Goal: Task Accomplishment & Management: Use online tool/utility

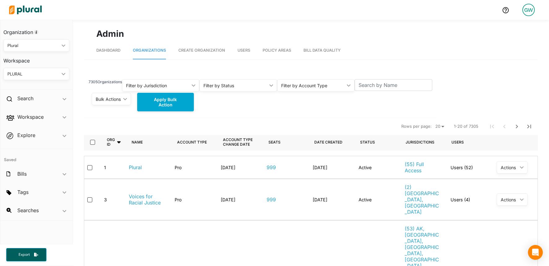
click at [245, 87] on div "Filter by Status" at bounding box center [234, 85] width 63 height 6
click at [234, 113] on div "Active" at bounding box center [226, 114] width 45 height 5
click at [314, 89] on div "Filter by Account Type ic_keyboard_arrow_down" at bounding box center [316, 85] width 78 height 12
click at [290, 114] on div "Pro" at bounding box center [304, 114] width 45 height 5
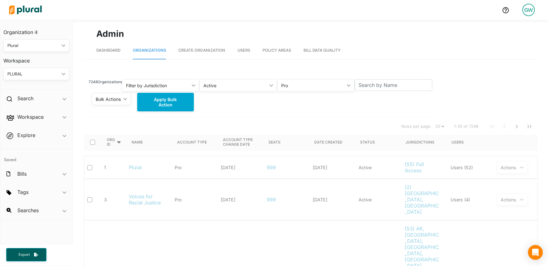
click at [300, 88] on div "Pro" at bounding box center [312, 85] width 63 height 6
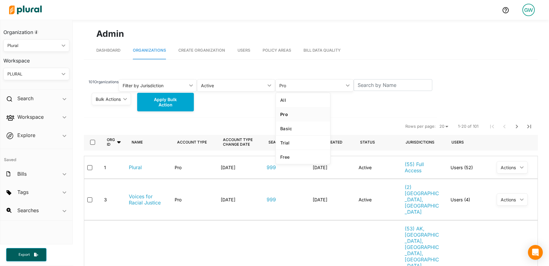
click at [345, 115] on div "101 Organizations Filter by Jurisdiction ic_keyboard_arrow_down All [US_STATE] …" at bounding box center [260, 95] width 353 height 46
click at [166, 87] on div "Filter by Jurisdiction" at bounding box center [155, 85] width 64 height 6
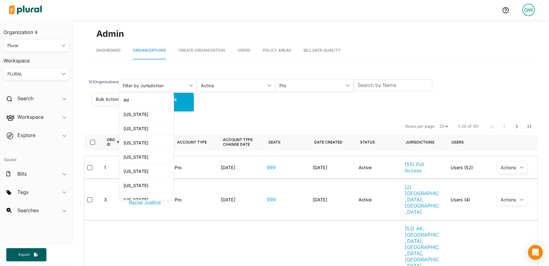
click at [235, 110] on div "Bulk Actions ic_keyboard_arrow_down Activate Suspend Convert to Pro Convert to …" at bounding box center [260, 102] width 353 height 21
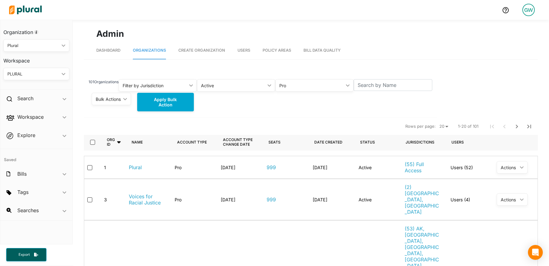
click at [116, 103] on div "Bulk Actions ic_keyboard_arrow_down" at bounding box center [111, 99] width 39 height 12
click at [264, 122] on nav "Rows per page: 20 50 100 1-20 of 101" at bounding box center [311, 126] width 454 height 17
click at [179, 88] on div "Filter by Jurisdiction" at bounding box center [155, 85] width 64 height 6
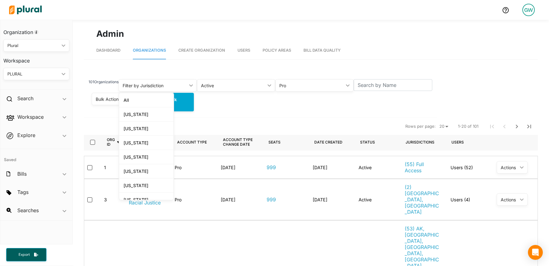
click at [214, 120] on nav "Rows per page: 20 50 100 1-20 of 101" at bounding box center [311, 126] width 454 height 17
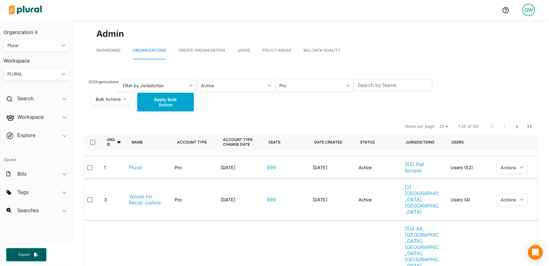
click at [190, 88] on div "Filter by Jurisdiction ic_keyboard_arrow_down" at bounding box center [157, 85] width 78 height 12
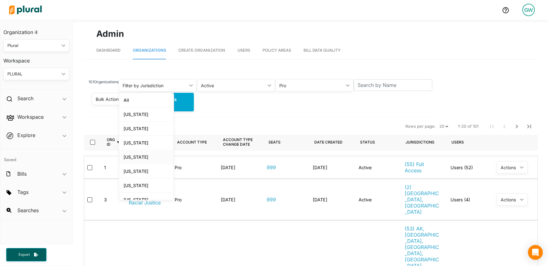
click at [150, 158] on div "[US_STATE]" at bounding box center [145, 156] width 45 height 5
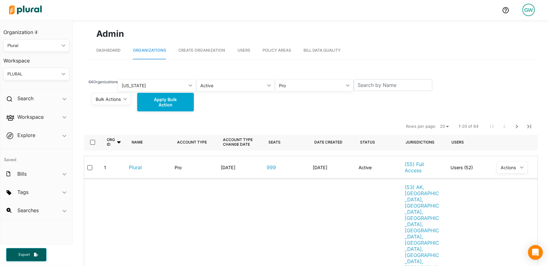
click at [234, 88] on div "Active" at bounding box center [232, 85] width 64 height 6
click at [245, 48] on span "Users" at bounding box center [243, 50] width 13 height 5
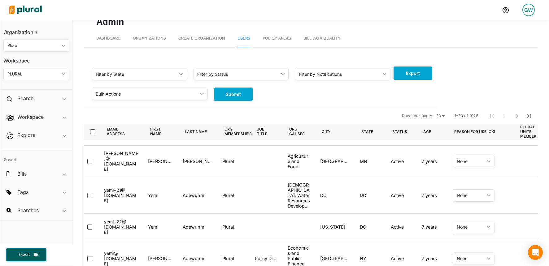
scroll to position [9, 0]
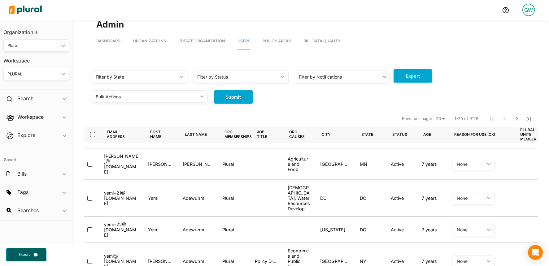
click at [283, 77] on icon "ic_keyboard_arrow_down" at bounding box center [281, 76] width 6 height 3
click at [234, 103] on div "Active" at bounding box center [220, 105] width 45 height 5
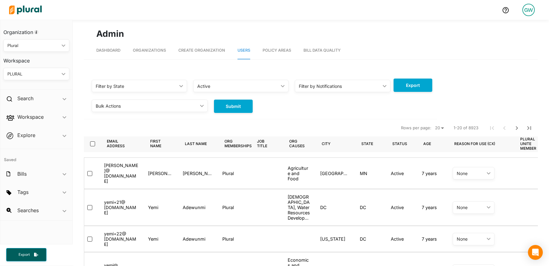
click at [345, 91] on div "Filter by Notifications ic_keyboard_arrow_down" at bounding box center [342, 86] width 95 height 12
click at [280, 99] on div "Bulk Actions ic_keyboard_arrow_down Activate Suspend Submit" at bounding box center [260, 103] width 353 height 21
click at [178, 87] on icon "ic_keyboard_arrow_down" at bounding box center [180, 86] width 6 height 3
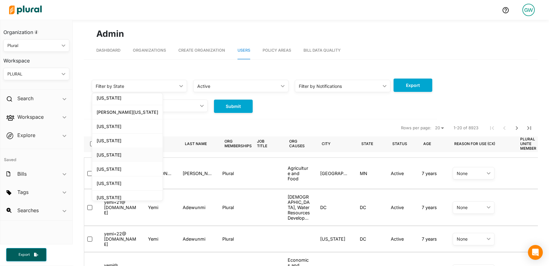
scroll to position [335, 0]
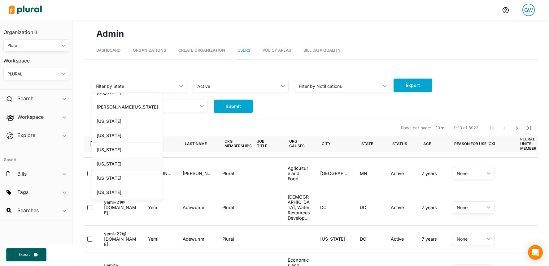
click at [138, 185] on link "[US_STATE]" at bounding box center [127, 192] width 70 height 14
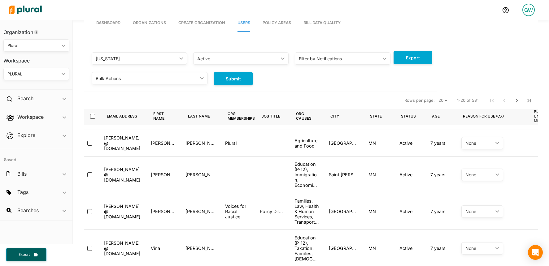
scroll to position [28, 0]
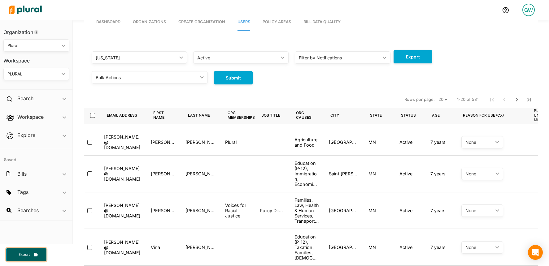
click at [24, 254] on span "Export" at bounding box center [24, 254] width 20 height 5
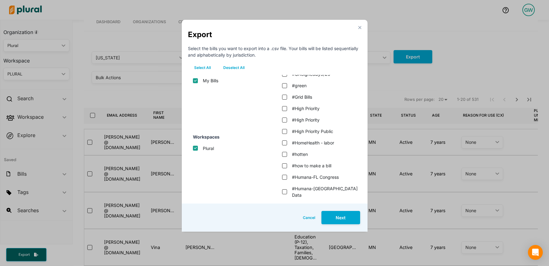
scroll to position [488, 0]
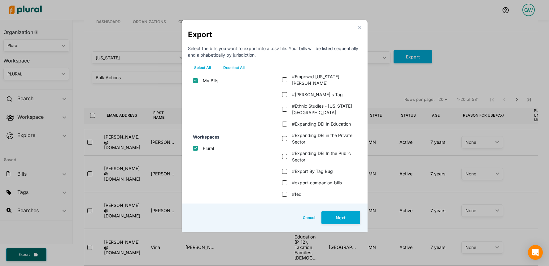
click at [360, 29] on div "Export" at bounding box center [274, 34] width 173 height 11
click at [359, 27] on polygon "Modal" at bounding box center [359, 27] width 5 height 5
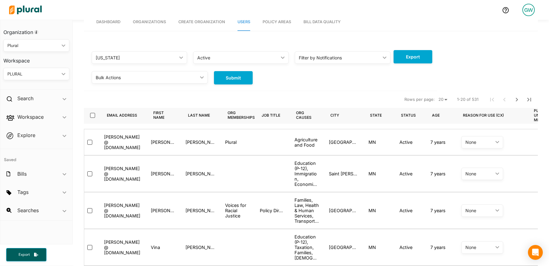
click at [375, 81] on div "Bulk Actions ic_keyboard_arrow_down Activate Suspend Submit" at bounding box center [260, 75] width 353 height 21
click at [419, 58] on button "Export" at bounding box center [412, 56] width 39 height 13
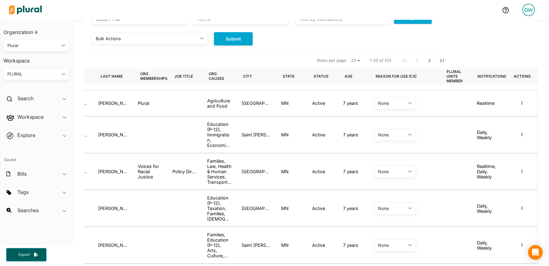
scroll to position [0, 0]
